Goal: Task Accomplishment & Management: Manage account settings

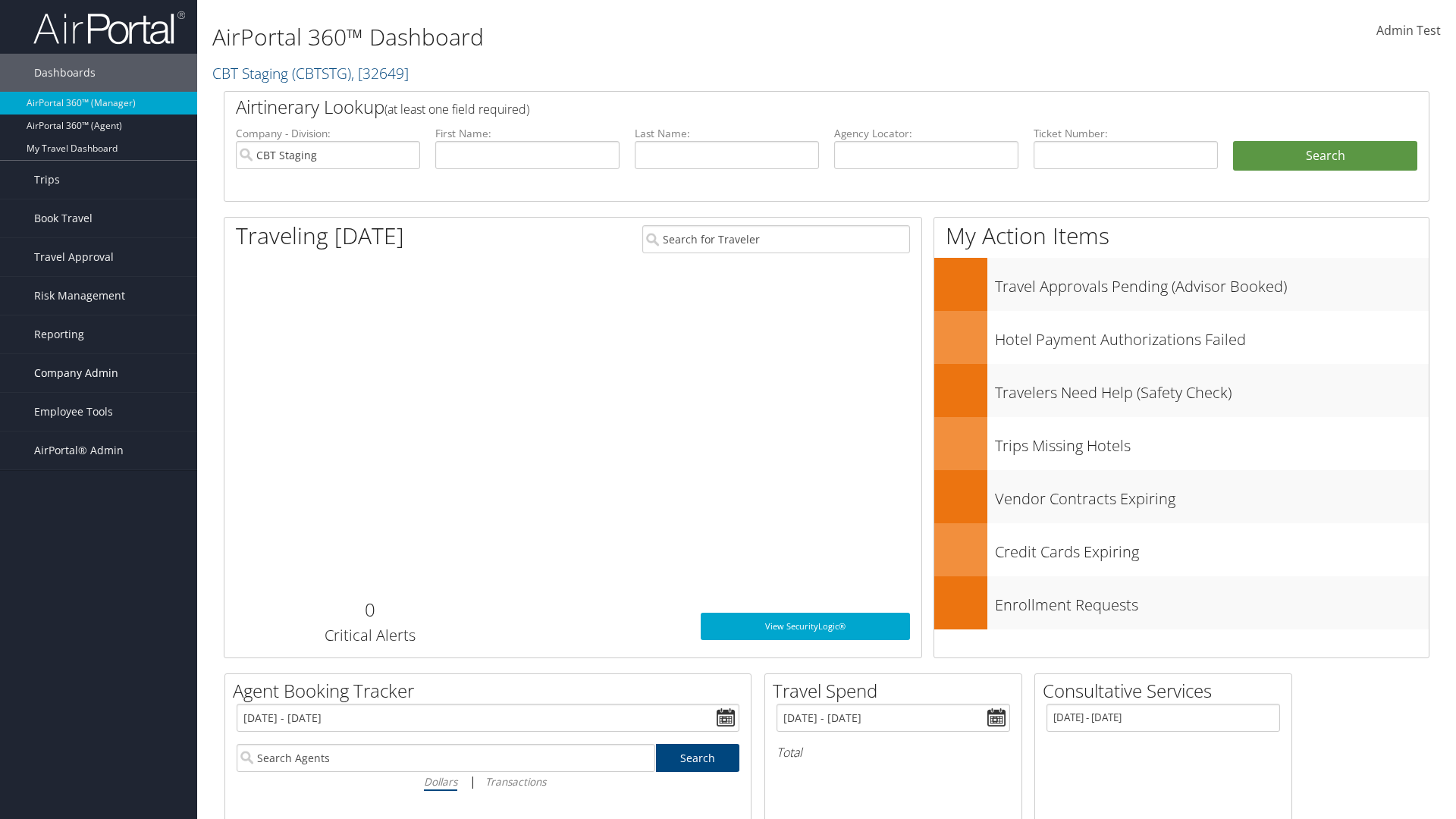
click at [98, 373] on span "Company Admin" at bounding box center [76, 373] width 84 height 37
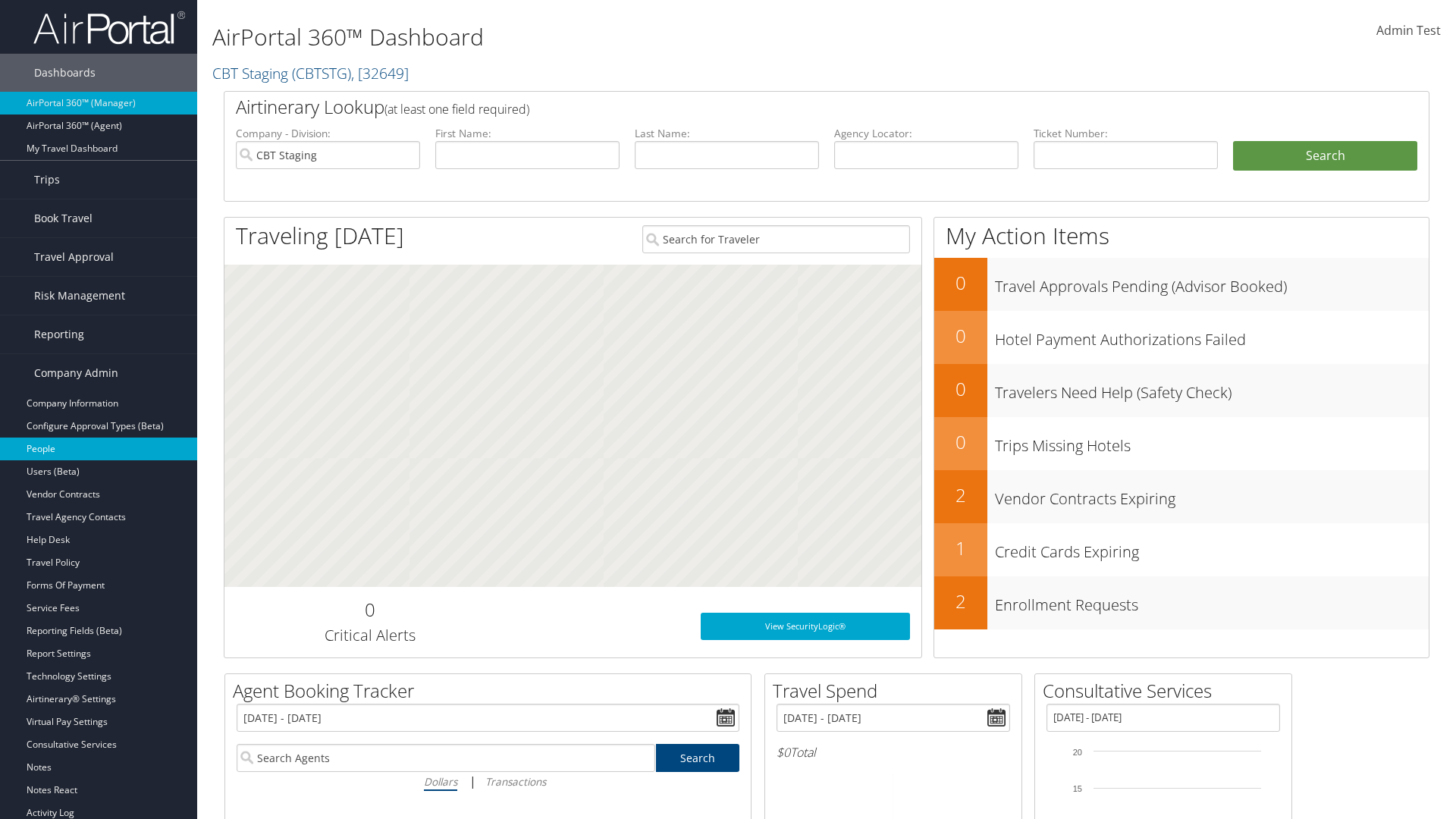
click at [98, 449] on link "People" at bounding box center [98, 449] width 197 height 22
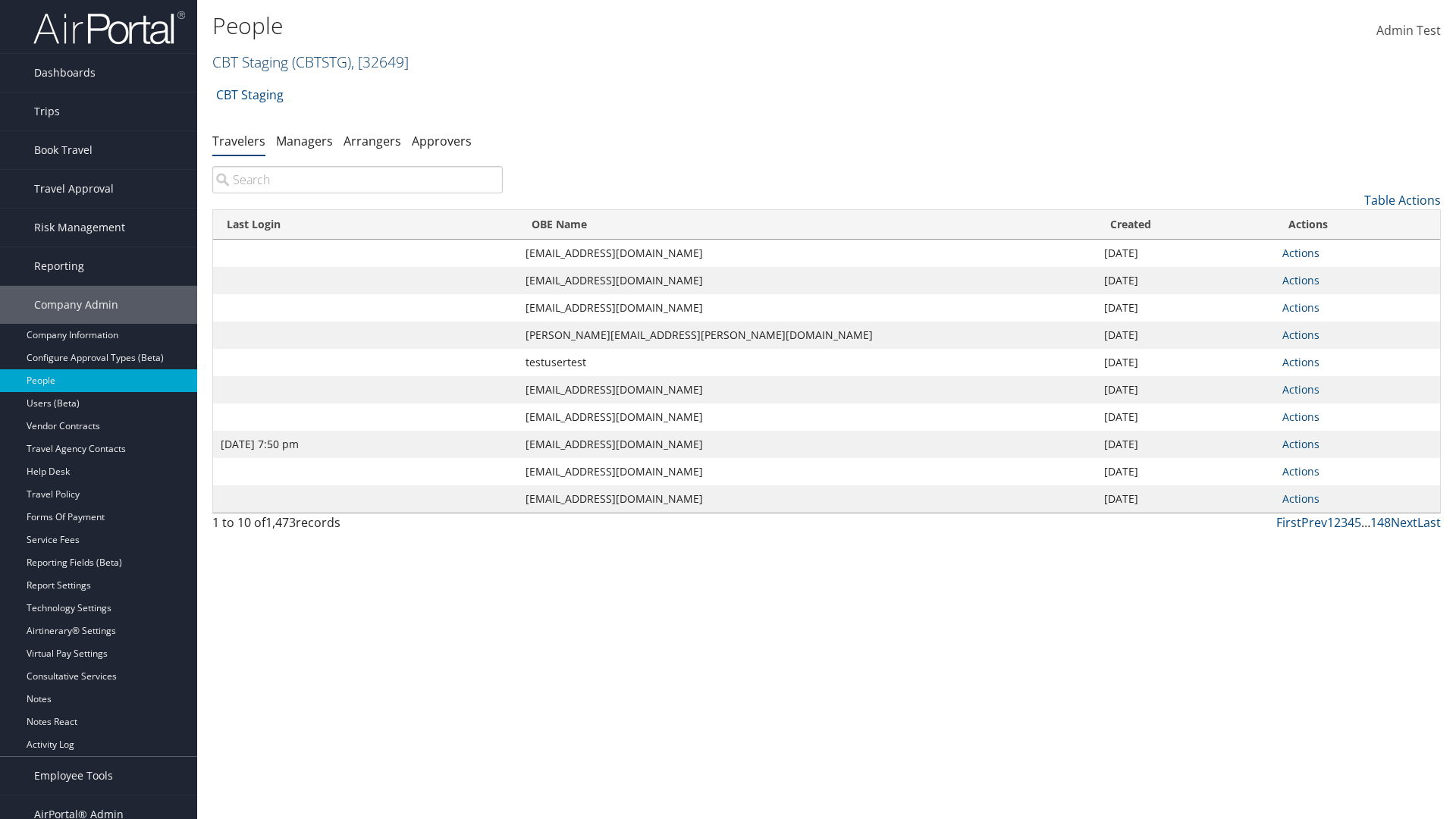
click at [250, 62] on link "CBT Staging ( CBTSTG ) , [ 32649 ]" at bounding box center [311, 62] width 197 height 21
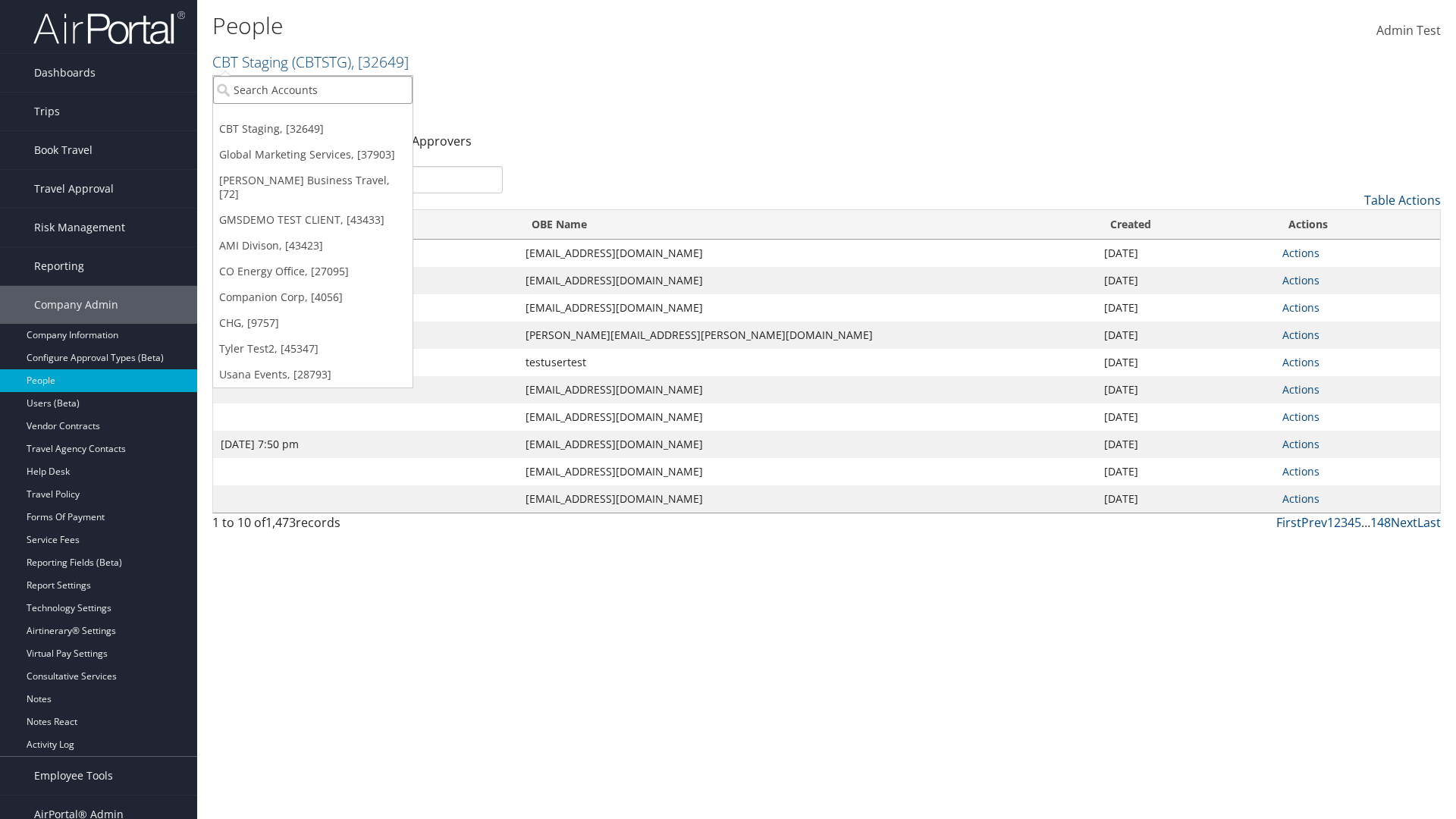
click at [312, 89] on input "search" at bounding box center [312, 90] width 200 height 28
type input "Global Marketing Services"
click at [327, 117] on div "Global Marketing Services (301946), [37903]" at bounding box center [326, 117] width 245 height 14
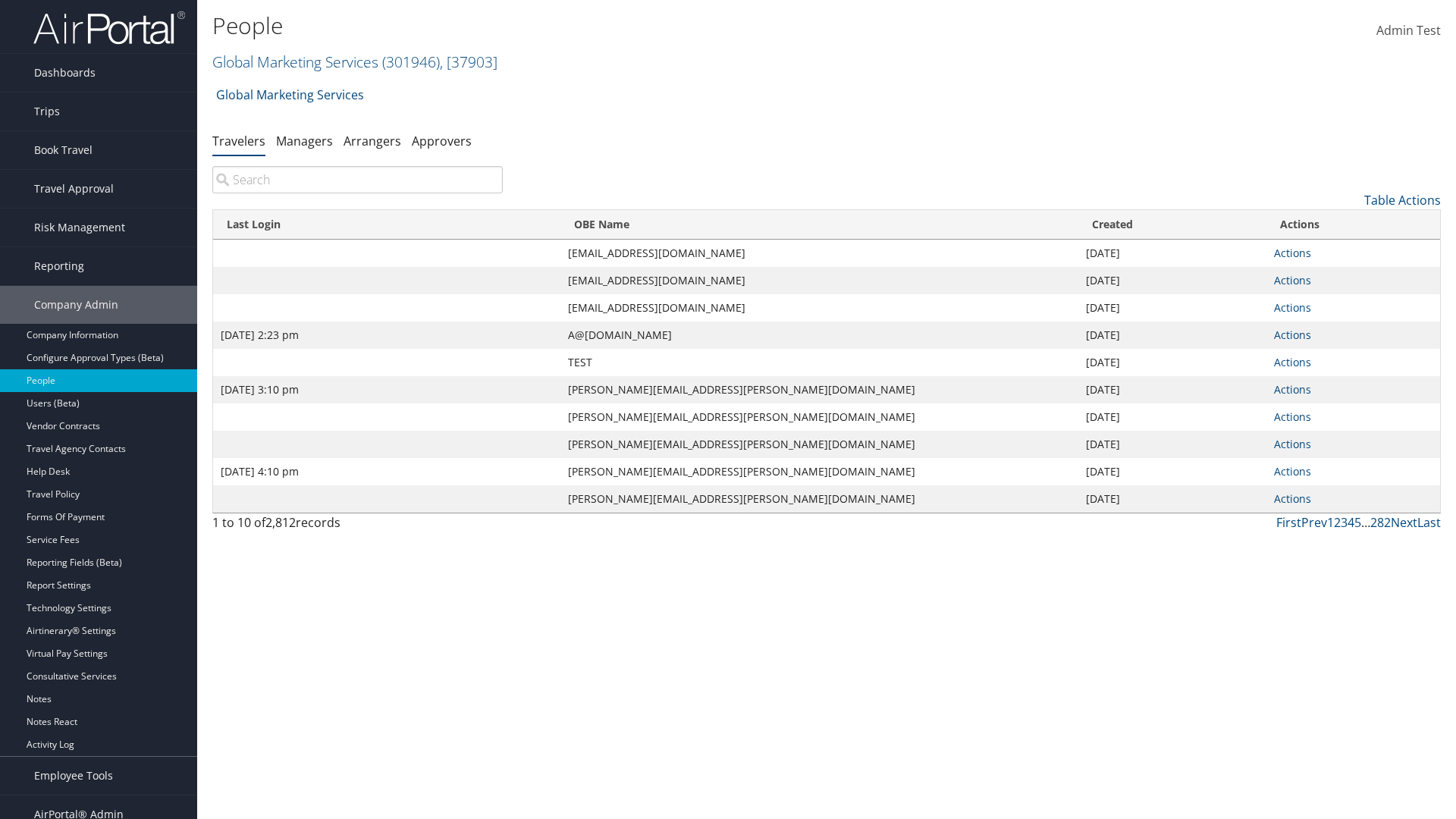
click at [357, 180] on input "search" at bounding box center [358, 179] width 290 height 27
type input "[DATE] 2:23 pm"
